Goal: Information Seeking & Learning: Understand process/instructions

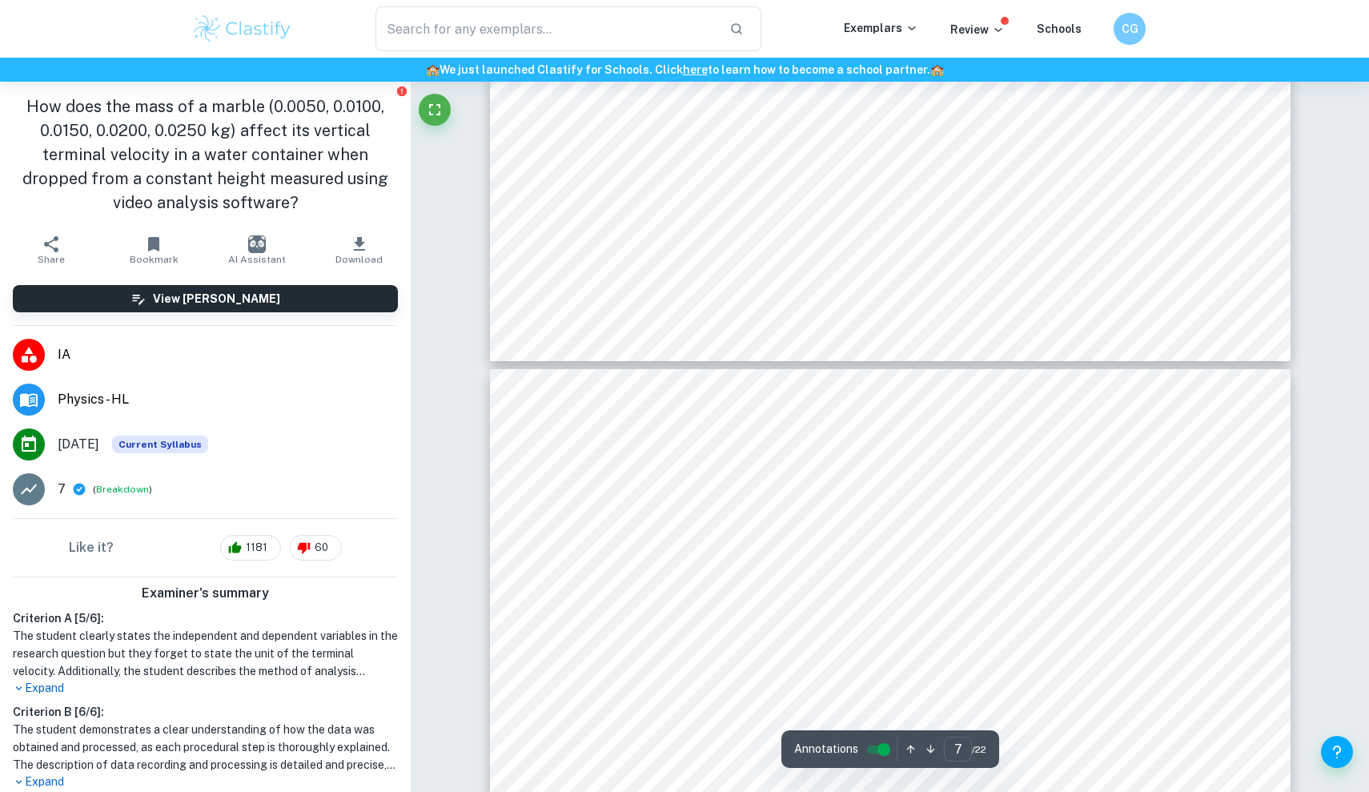
scroll to position [7839, 0]
drag, startPoint x: 636, startPoint y: 472, endPoint x: 913, endPoint y: 467, distance: 277.8
click at [913, 467] on span "11. Refill the water in the cylinder if necessary." at bounding box center [764, 472] width 306 height 15
click at [666, 470] on span "11. Refill the water in the cylinder if necessary." at bounding box center [764, 472] width 306 height 15
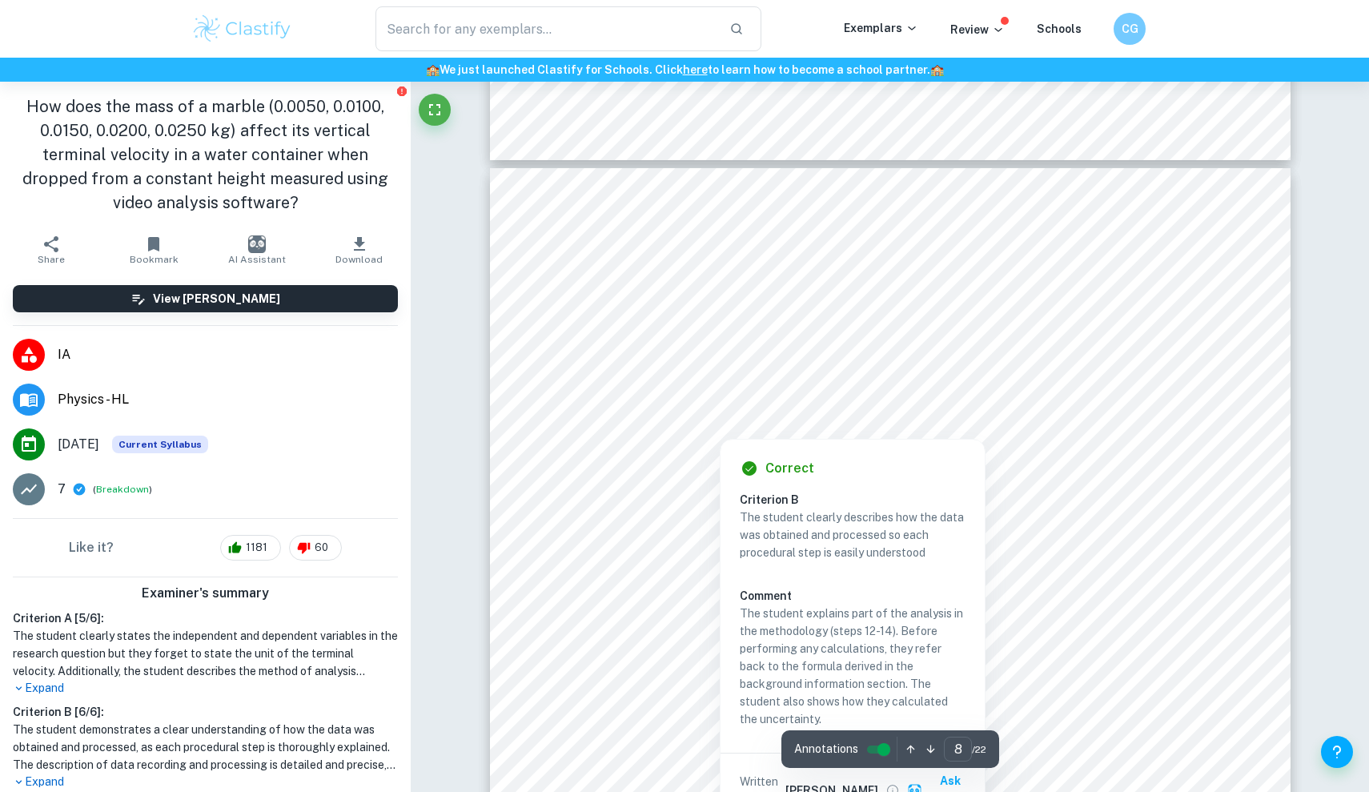
scroll to position [8040, 0]
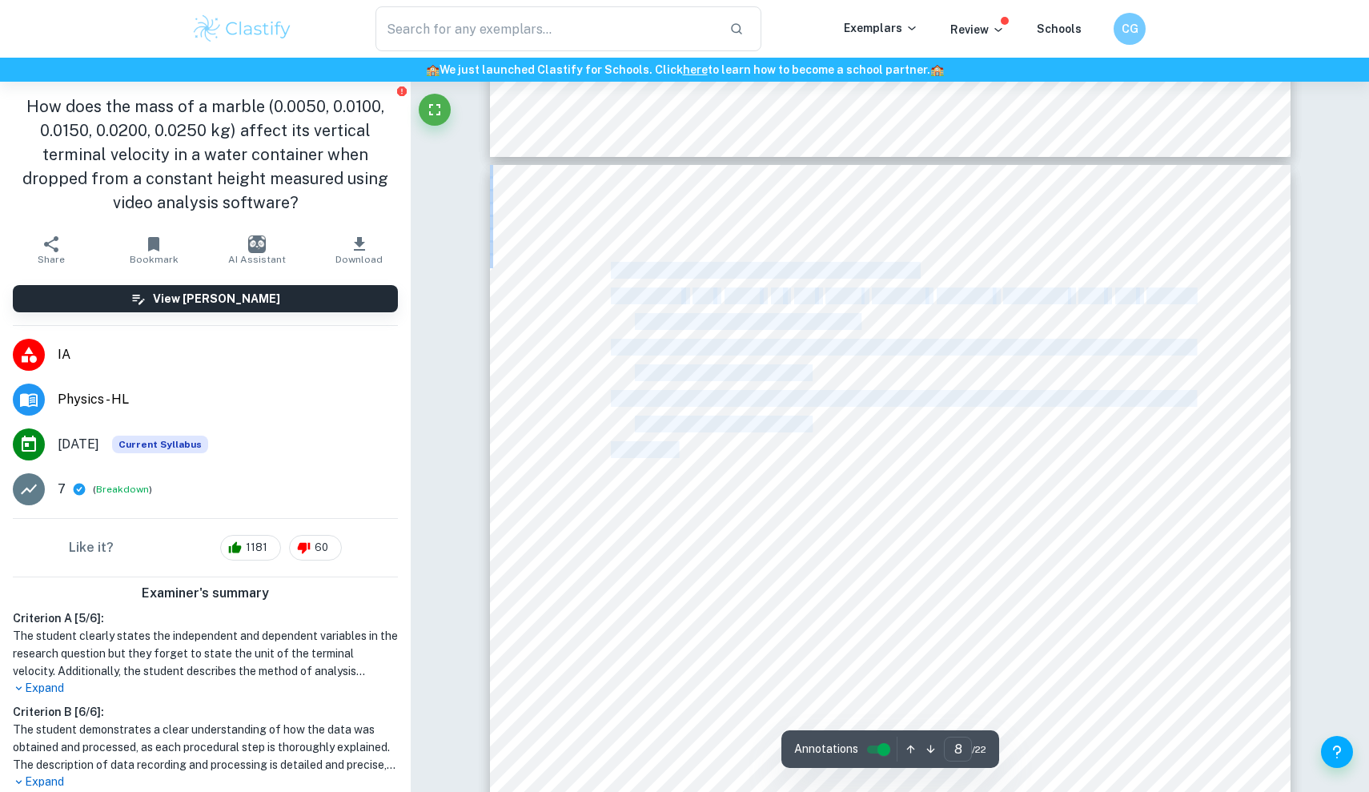
drag, startPoint x: 678, startPoint y: 456, endPoint x: 889, endPoint y: 439, distance: 211.2
click at [889, 439] on div "8 11. Refill the water in the cylinder if necessary. 12. Upload the video to th…" at bounding box center [890, 731] width 801 height 1132
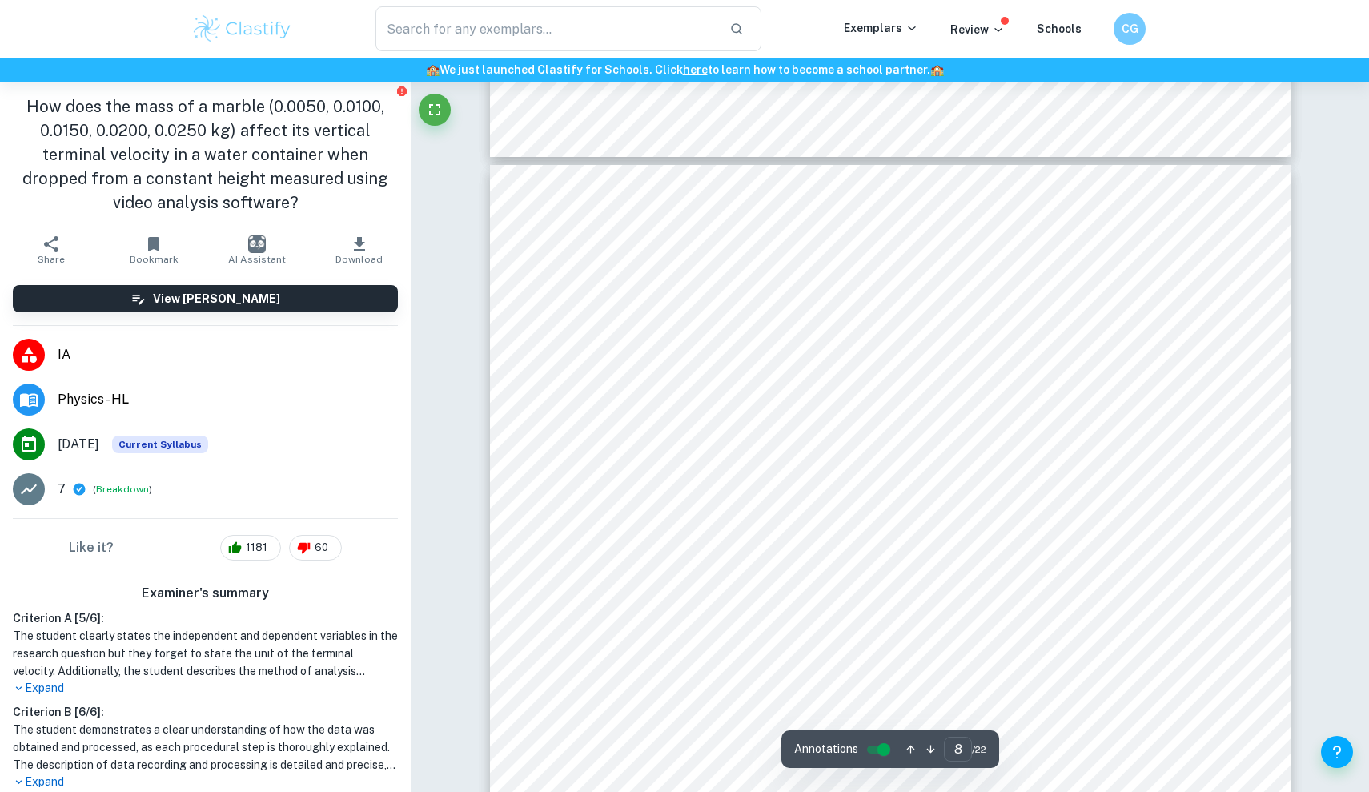
click at [889, 443] on span "15. Repeat the steps 4-14 four more times." at bounding box center [751, 450] width 281 height 15
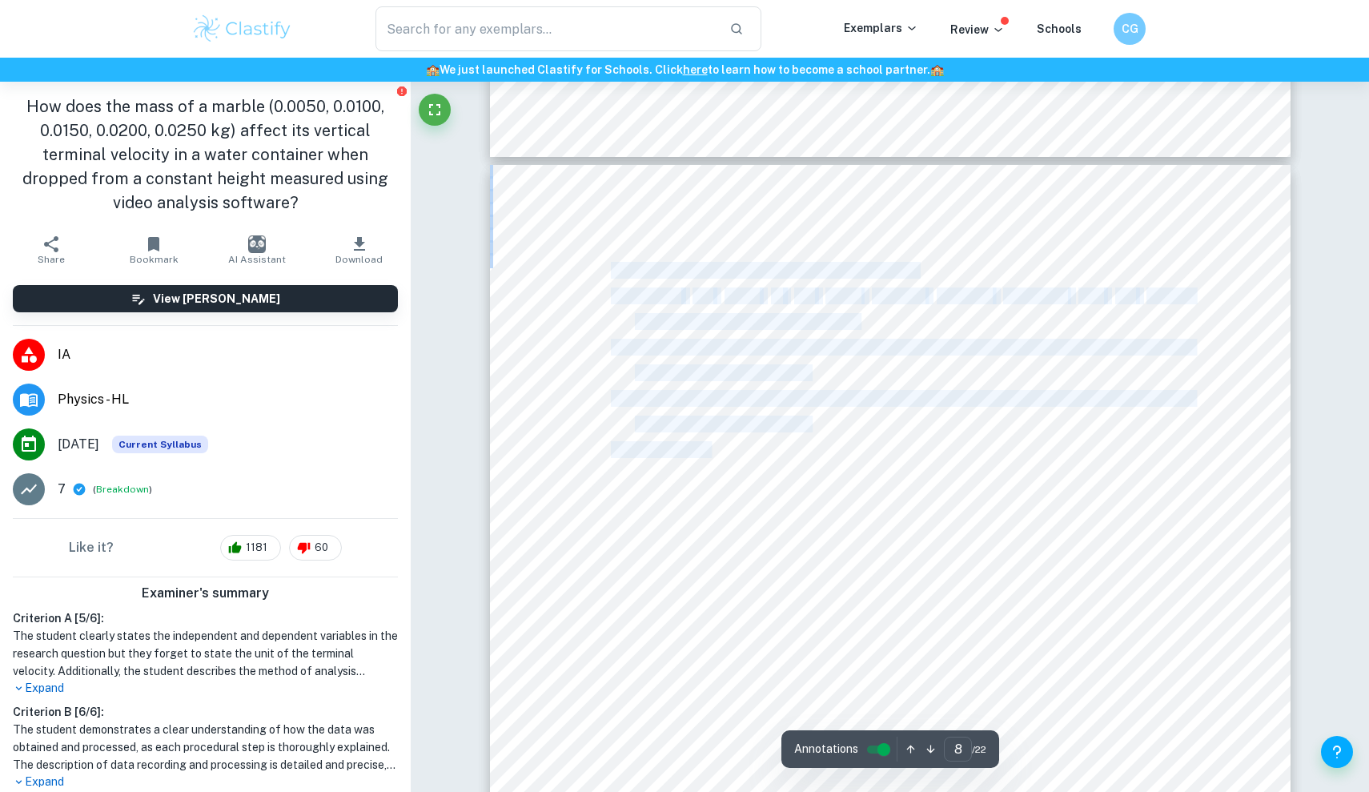
drag, startPoint x: 896, startPoint y: 446, endPoint x: 712, endPoint y: 448, distance: 184.1
click at [712, 448] on div "8 11. Refill the water in the cylinder if necessary. 12. Upload the video to th…" at bounding box center [890, 731] width 801 height 1132
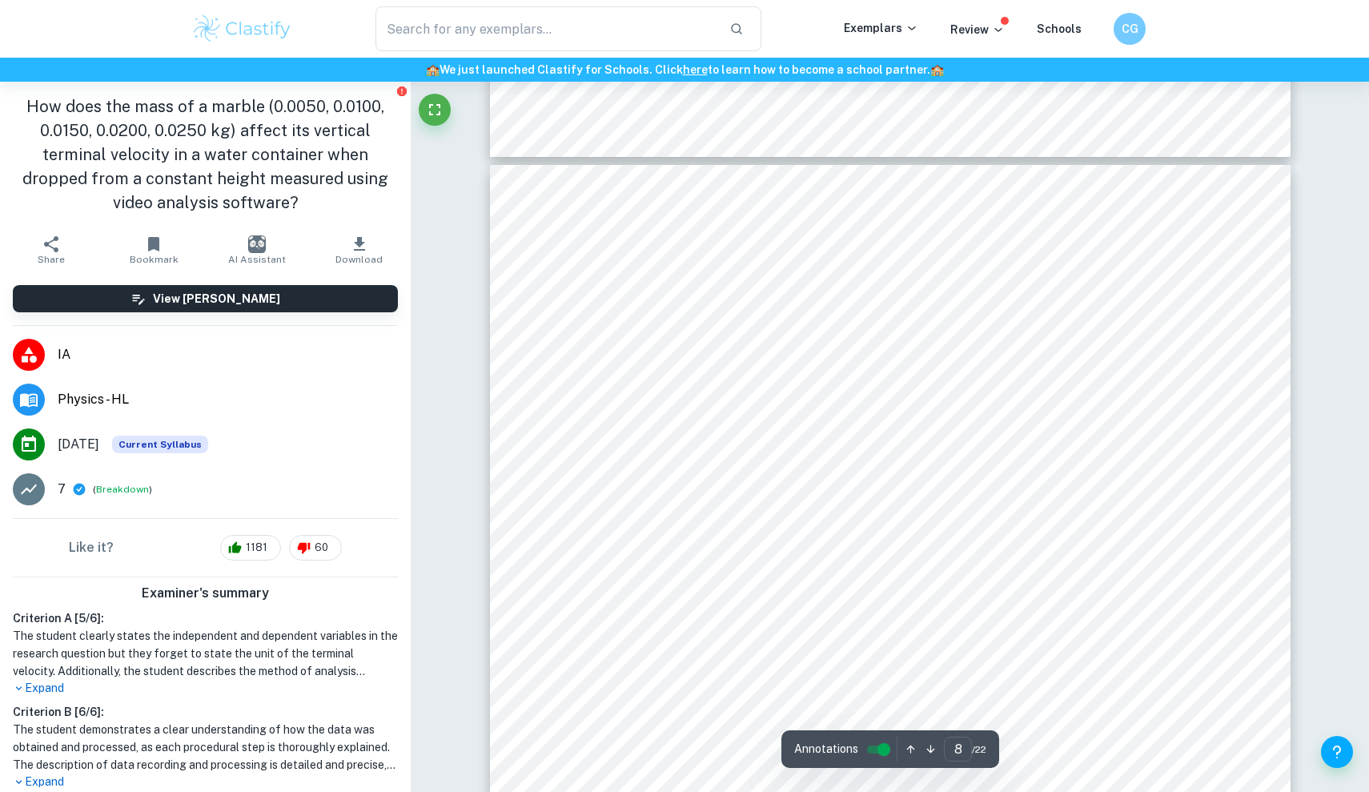
click at [736, 448] on span "15. Repeat the steps 4-14 four more times." at bounding box center [751, 450] width 281 height 15
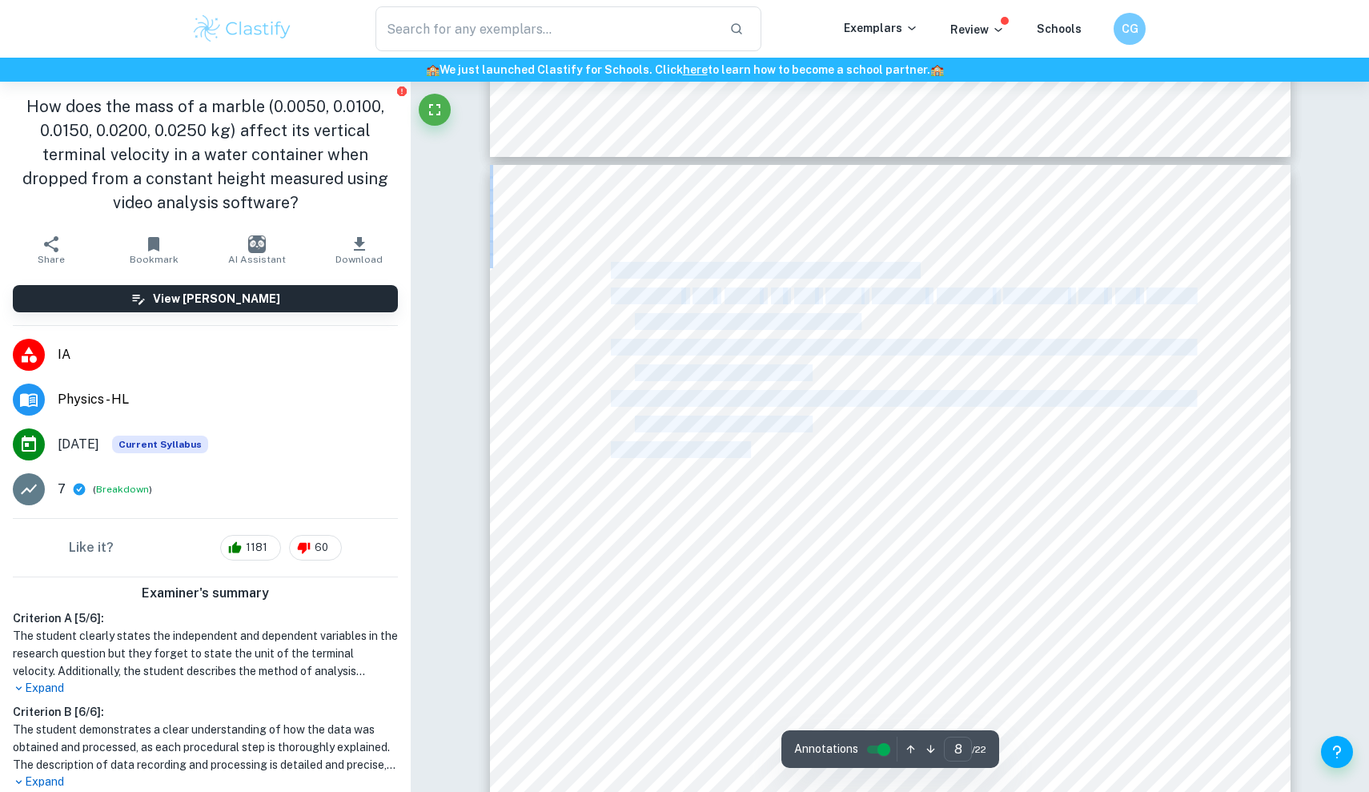
drag, startPoint x: 750, startPoint y: 448, endPoint x: 885, endPoint y: 438, distance: 134.9
click at [885, 438] on div "8 11. Refill the water in the cylinder if necessary. 12. Upload the video to th…" at bounding box center [890, 731] width 801 height 1132
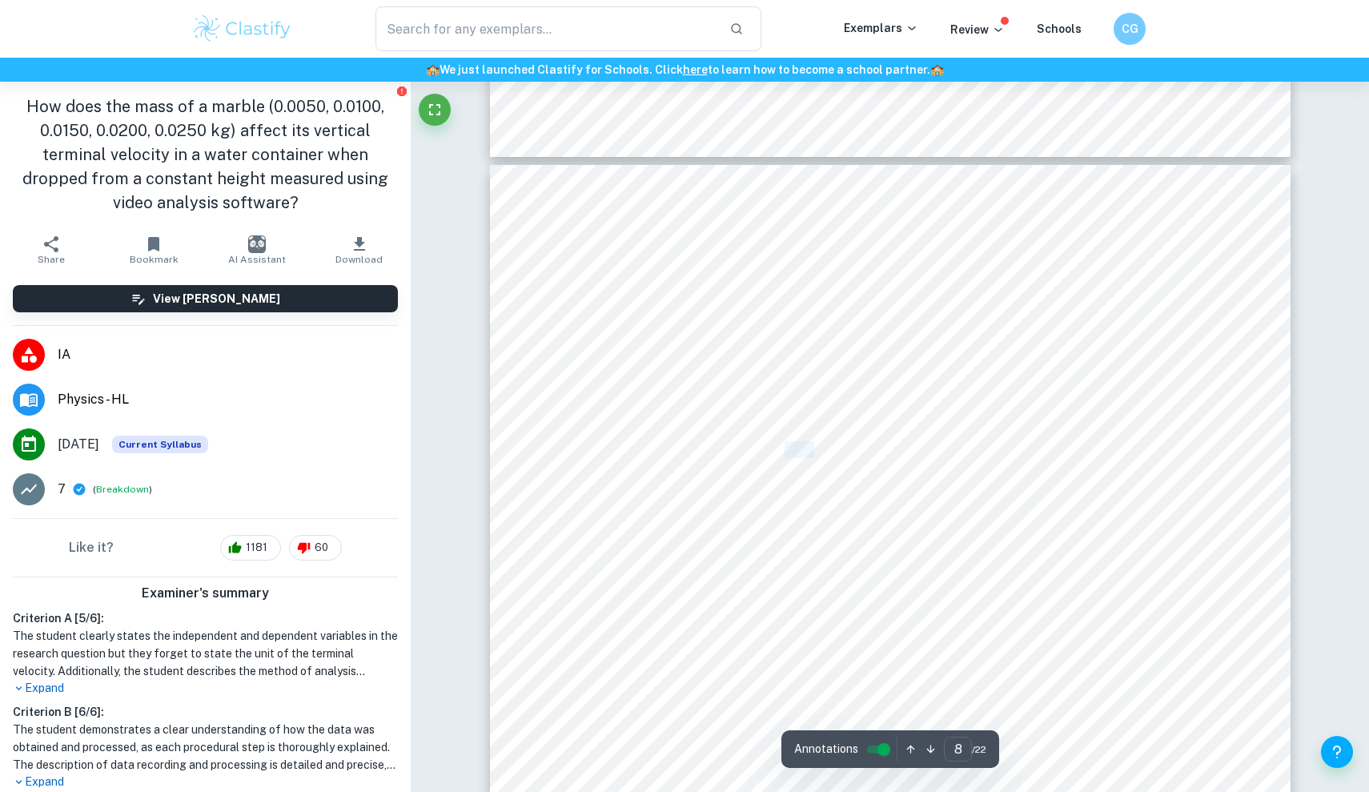
drag, startPoint x: 785, startPoint y: 448, endPoint x: 818, endPoint y: 456, distance: 33.6
click at [818, 456] on span "15. Repeat the steps 4-14 four more times." at bounding box center [751, 450] width 281 height 15
drag, startPoint x: 757, startPoint y: 448, endPoint x: 748, endPoint y: 448, distance: 8.8
click at [748, 448] on span "15. Repeat the steps 4-14 four more times." at bounding box center [751, 450] width 281 height 15
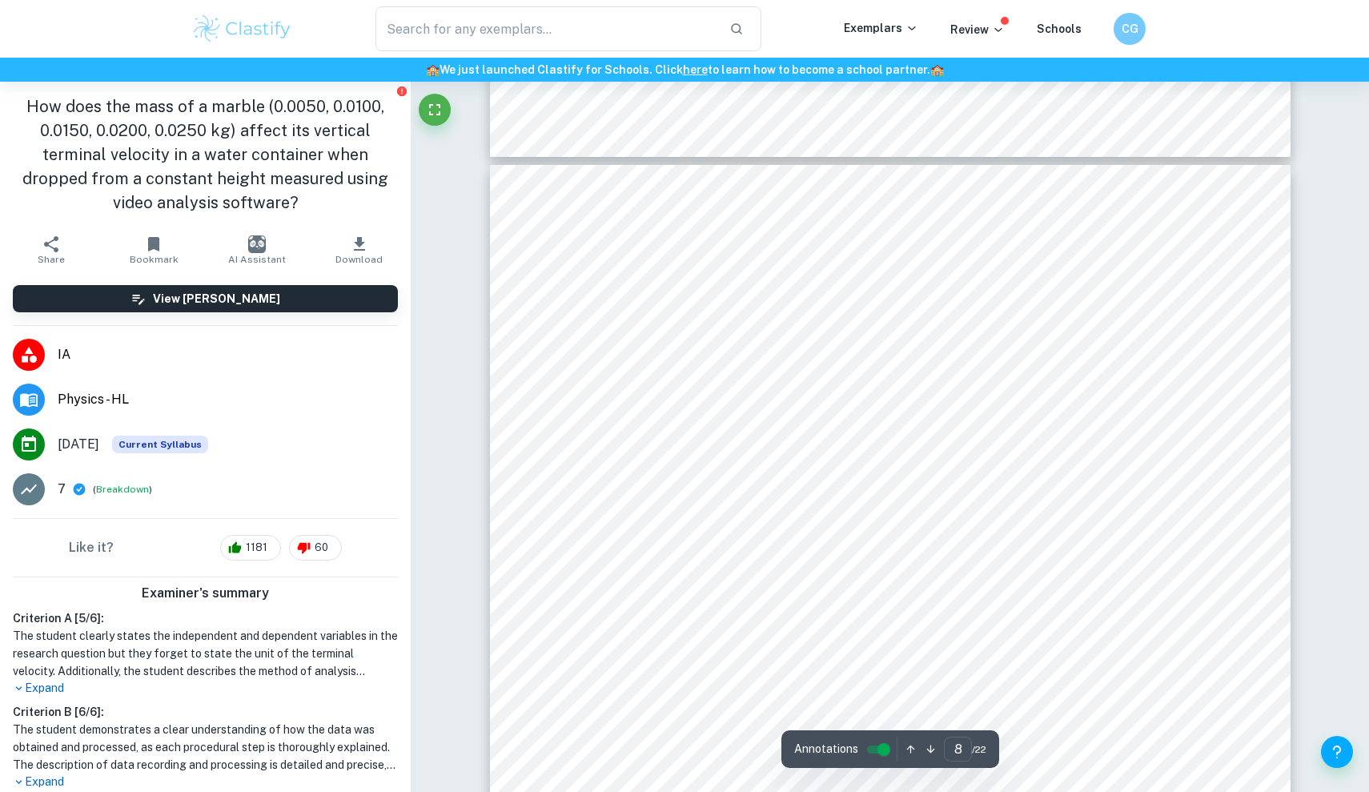
click at [750, 449] on span "15. Repeat the steps 4-14 four more times." at bounding box center [751, 450] width 281 height 15
drag, startPoint x: 773, startPoint y: 448, endPoint x: 861, endPoint y: 449, distance: 87.3
click at [861, 449] on span "15. Repeat the steps 4-14 four more times." at bounding box center [751, 450] width 281 height 15
drag, startPoint x: 888, startPoint y: 448, endPoint x: 750, endPoint y: 451, distance: 137.7
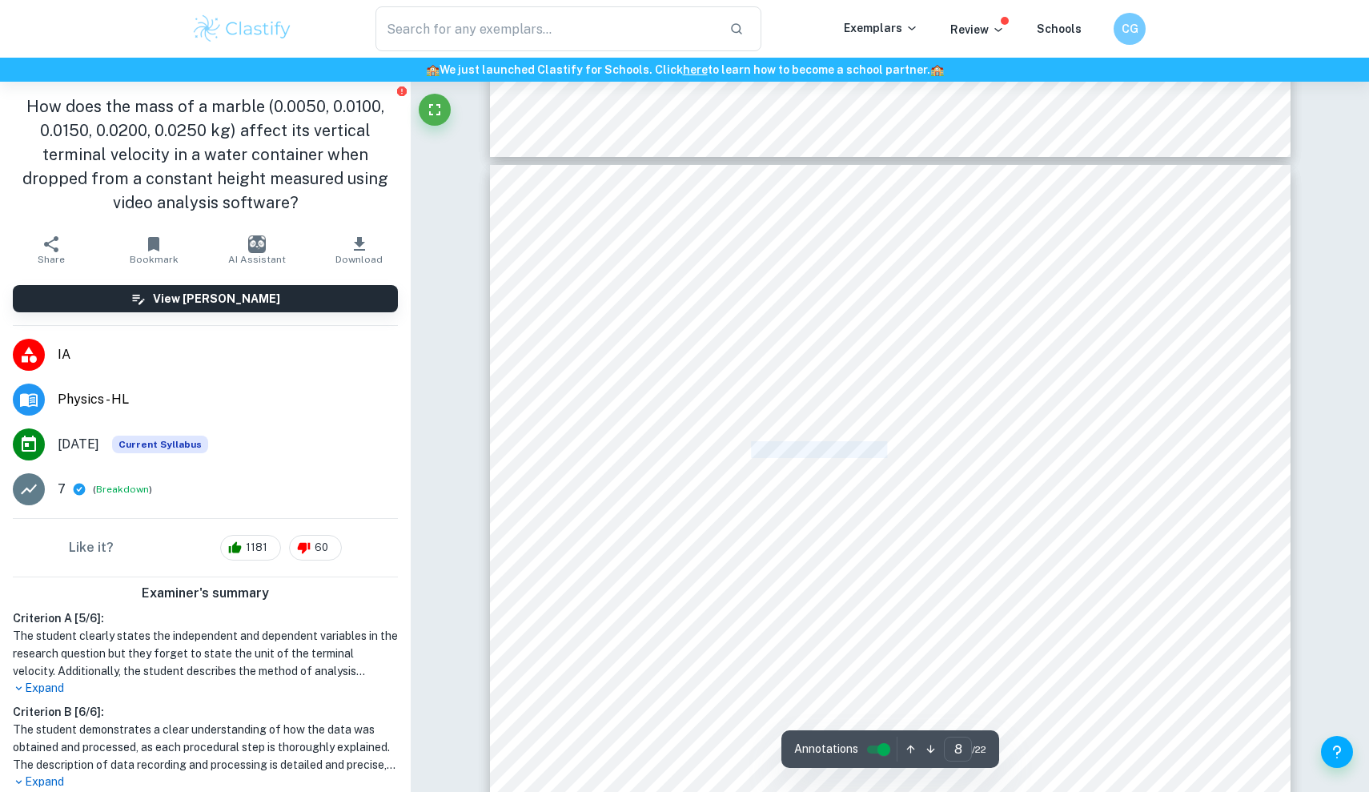
click at [750, 451] on span "15. Repeat the steps 4-14 four more times." at bounding box center [751, 450] width 281 height 15
drag, startPoint x: 741, startPoint y: 472, endPoint x: 843, endPoint y: 470, distance: 101.7
click at [843, 470] on span "16. Repeat the steps 4-15 for the remaining marbles" at bounding box center [782, 472] width 342 height 15
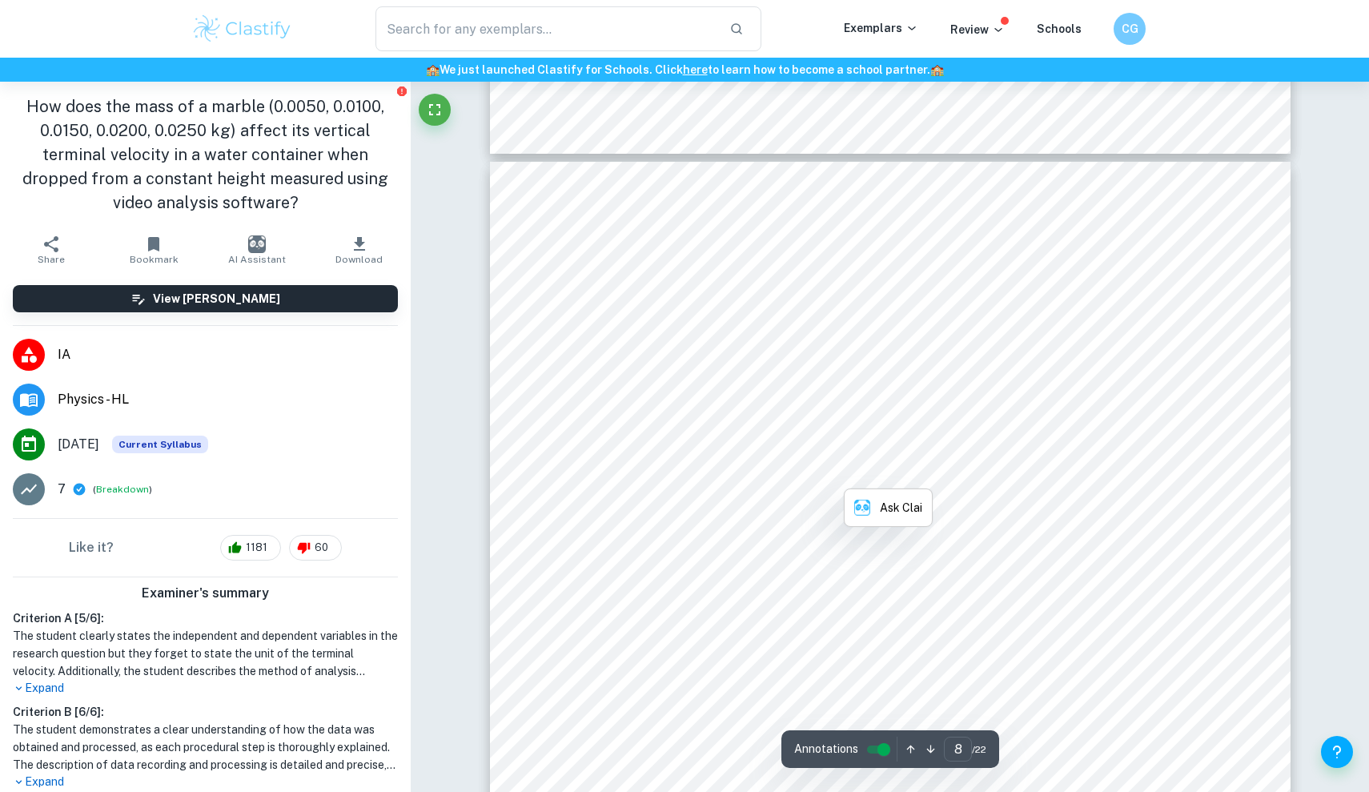
click at [843, 470] on span "16. Repeat the steps 4-15 for the remaining marbles" at bounding box center [782, 472] width 342 height 15
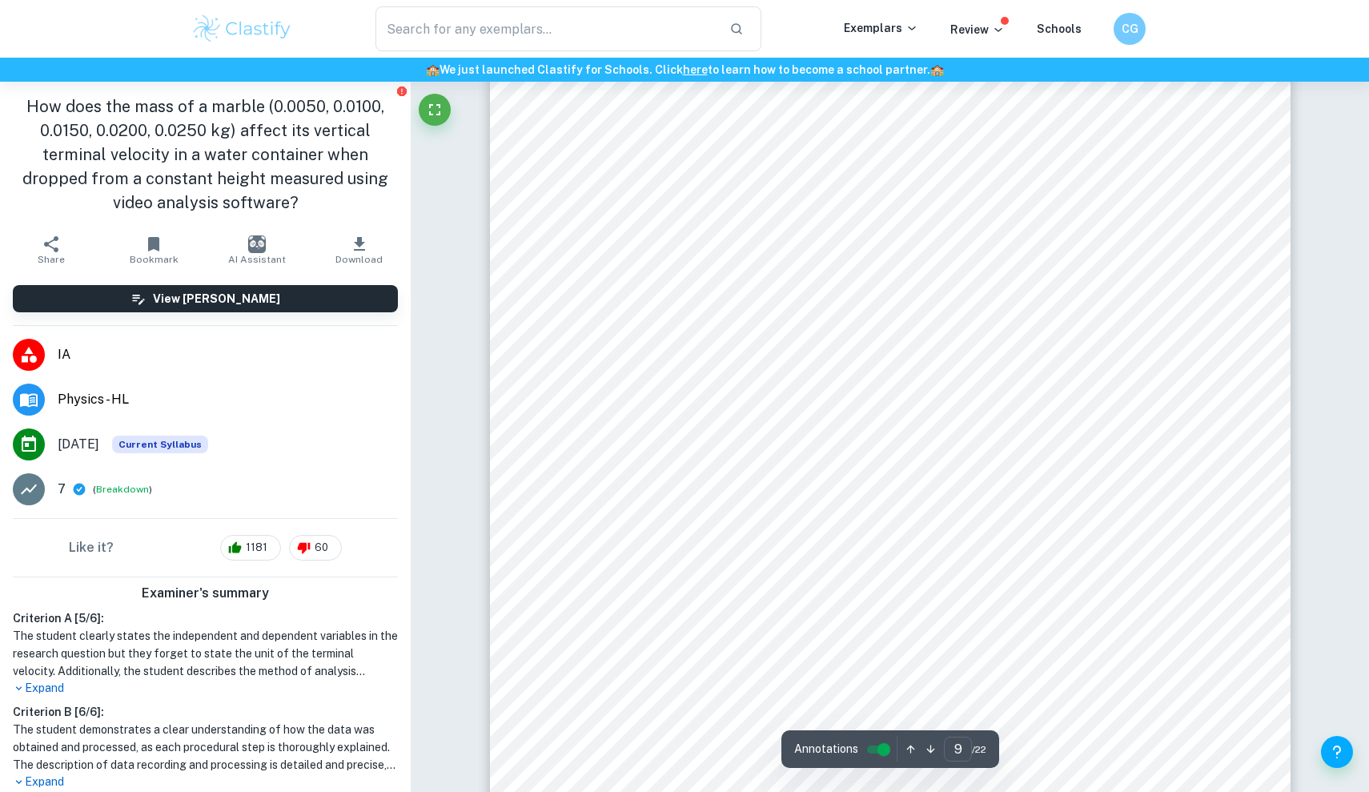
scroll to position [9322, 0]
